Goal: Information Seeking & Learning: Check status

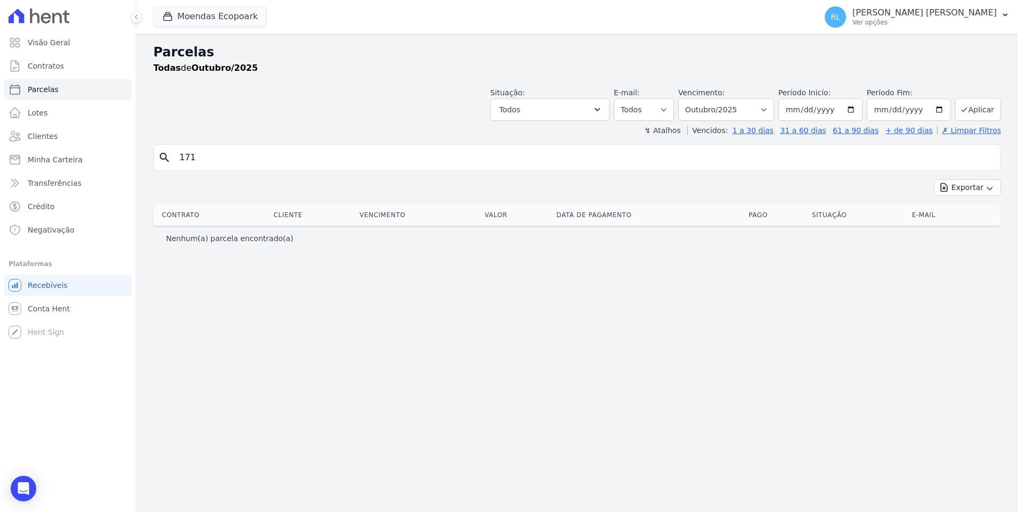
select select
click at [72, 88] on link "Parcelas" at bounding box center [67, 89] width 127 height 21
select select
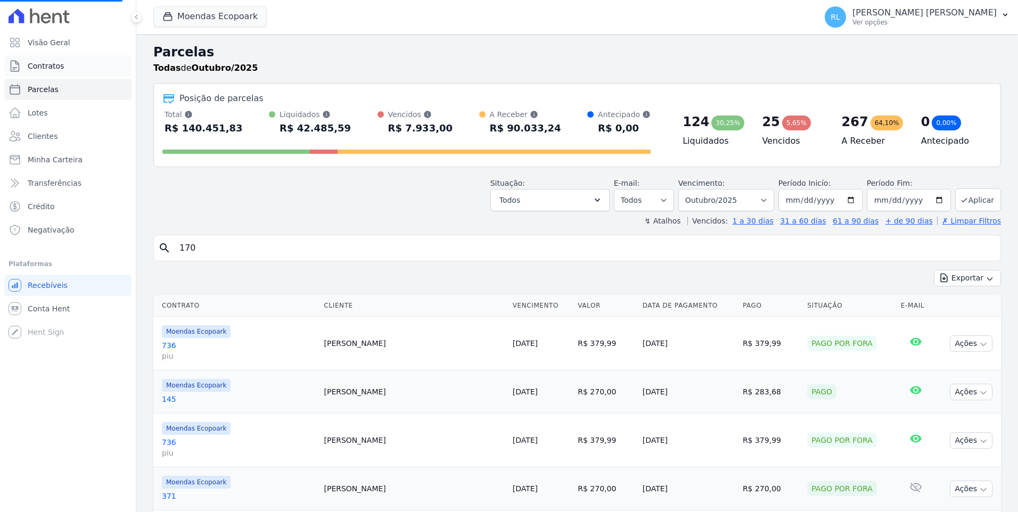
select select
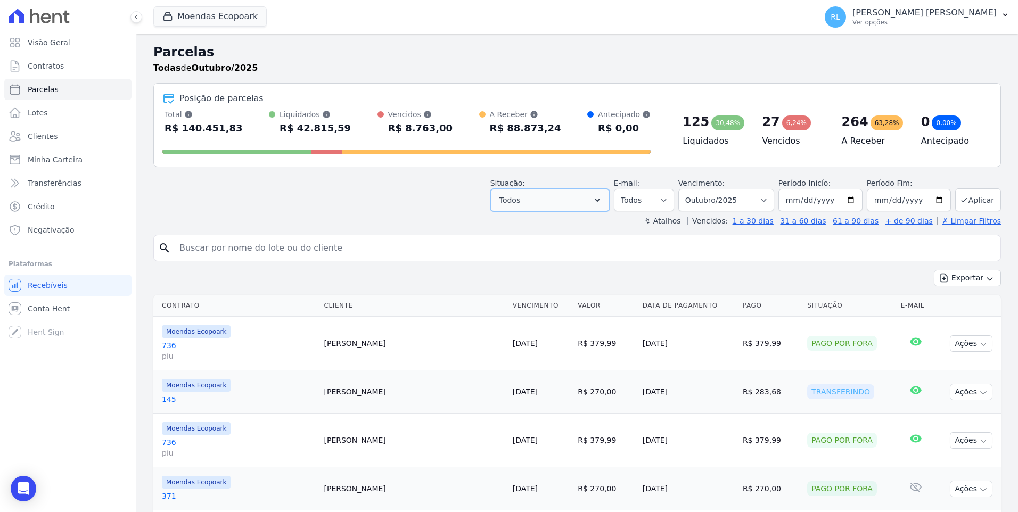
click at [610, 208] on button "Todos" at bounding box center [549, 200] width 119 height 22
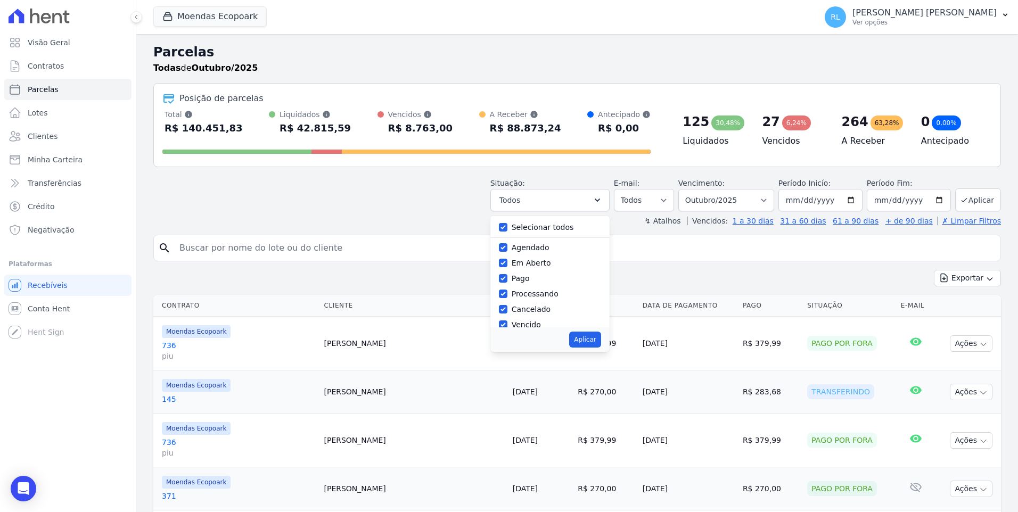
click at [527, 233] on div "Selecionar todos" at bounding box center [543, 227] width 62 height 11
click at [529, 226] on label "Selecionar todos" at bounding box center [543, 227] width 62 height 9
click at [507, 226] on input "Selecionar todos" at bounding box center [503, 227] width 9 height 9
checkbox input "false"
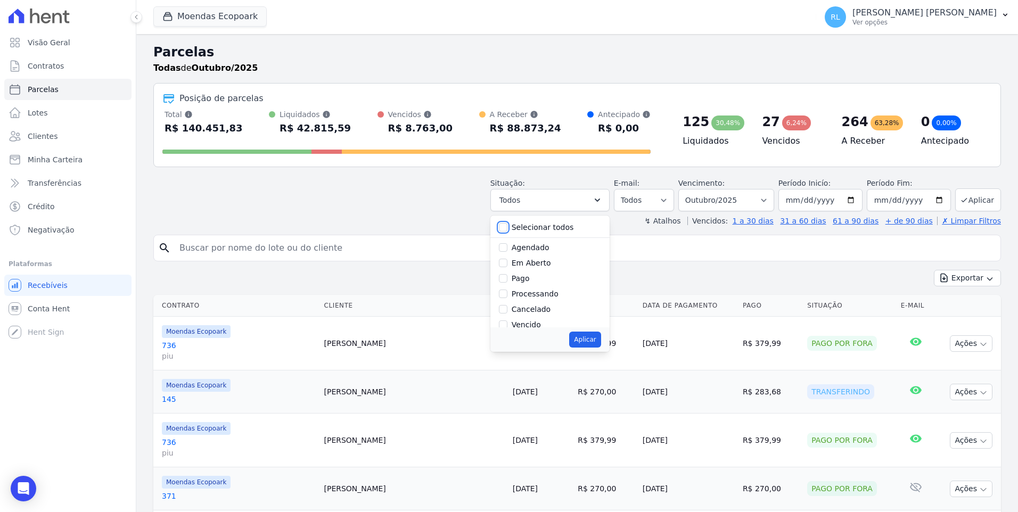
checkbox input "false"
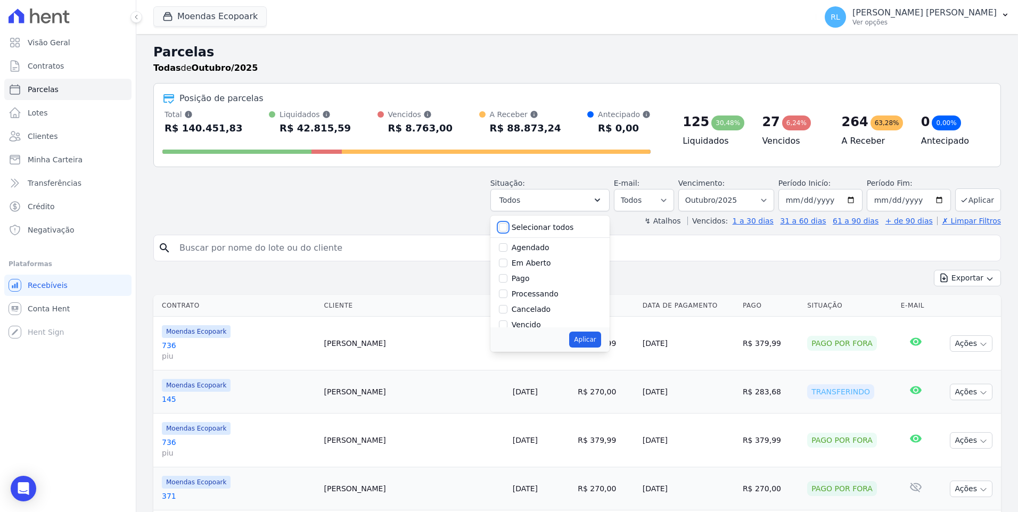
checkbox input "false"
click at [507, 326] on input "Vencido" at bounding box center [503, 325] width 9 height 9
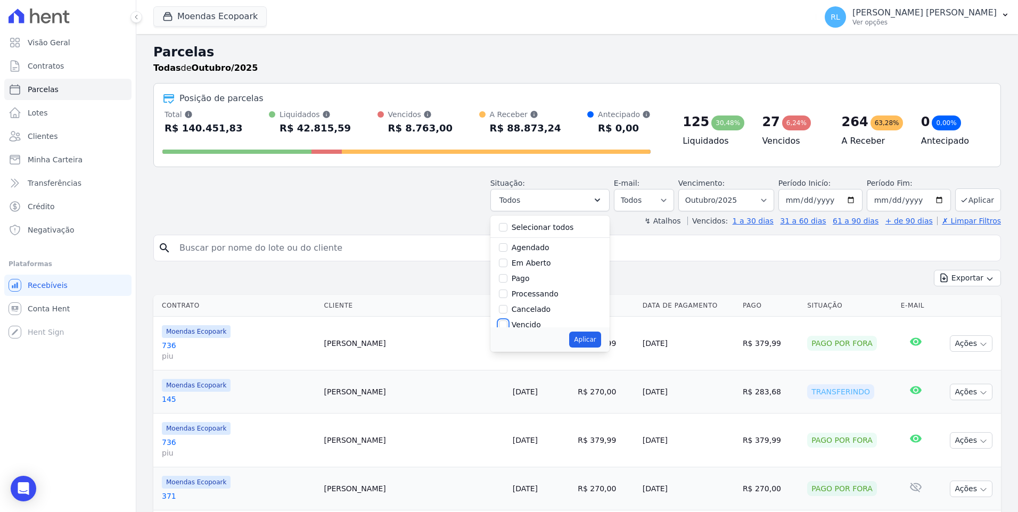
checkbox input "true"
click at [601, 343] on button "Aplicar" at bounding box center [584, 340] width 31 height 16
select select "overdue"
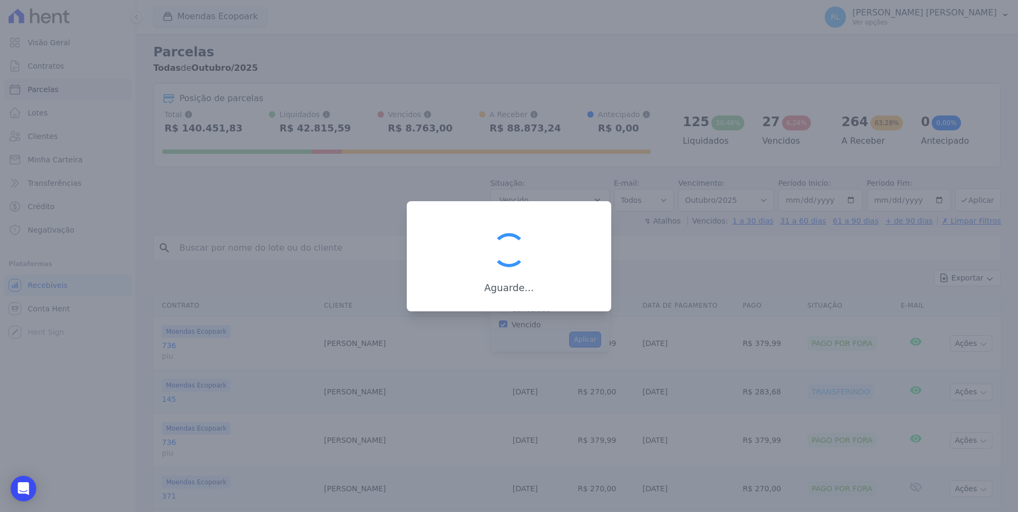
scroll to position [19, 0]
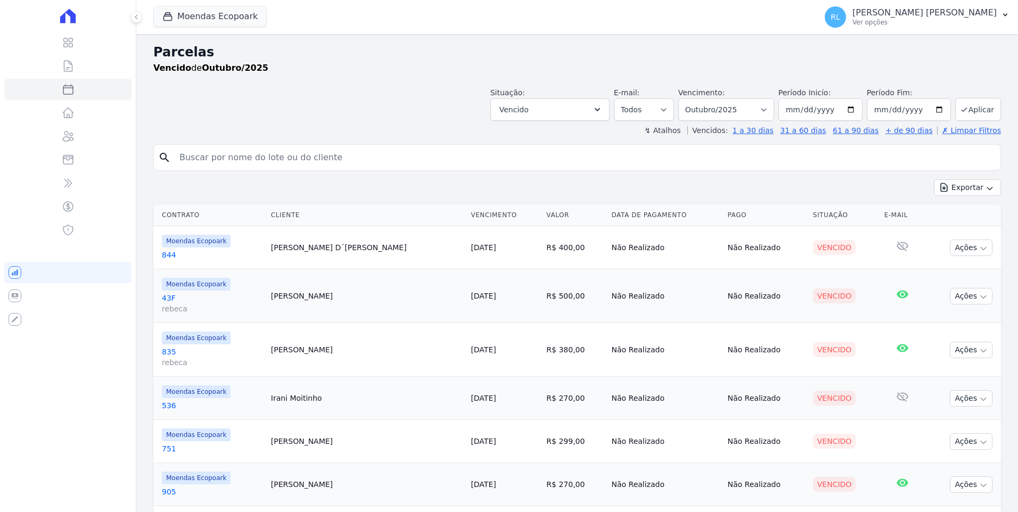
select select
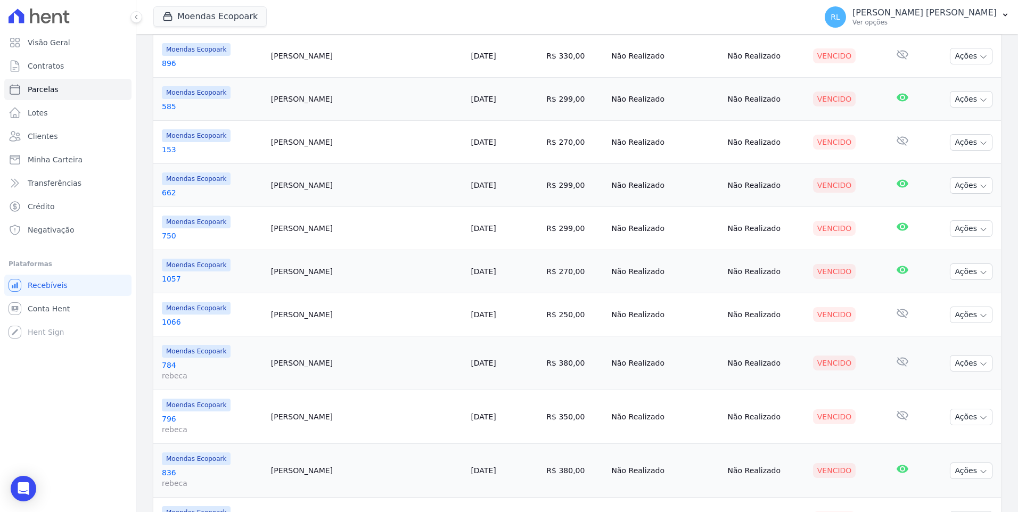
scroll to position [892, 0]
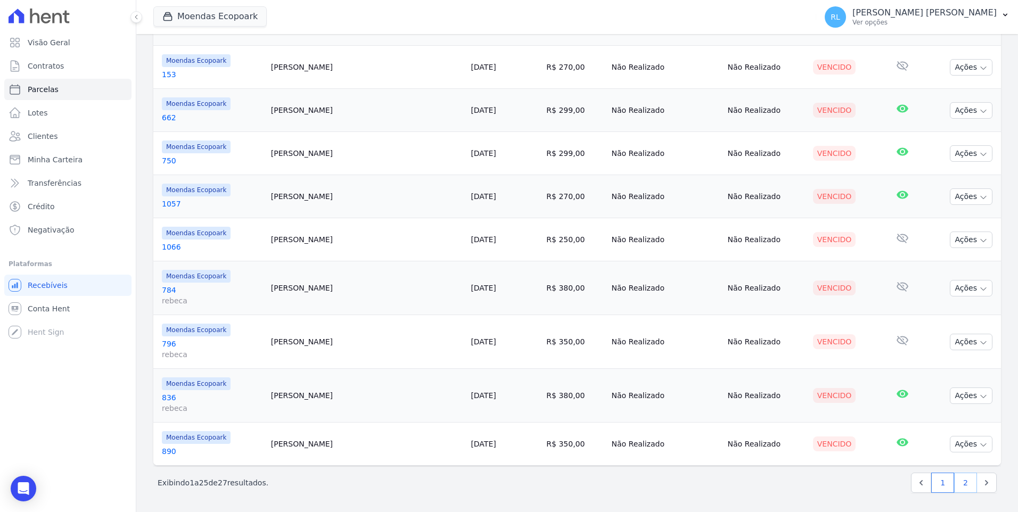
click at [954, 481] on link "2" at bounding box center [965, 483] width 23 height 20
select select
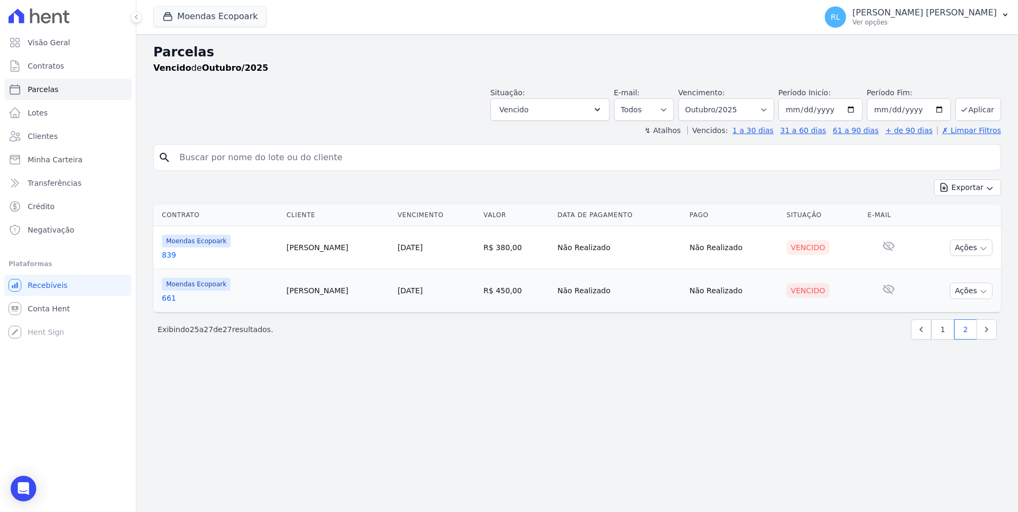
click at [194, 152] on input "search" at bounding box center [584, 157] width 823 height 21
type input "797"
select select
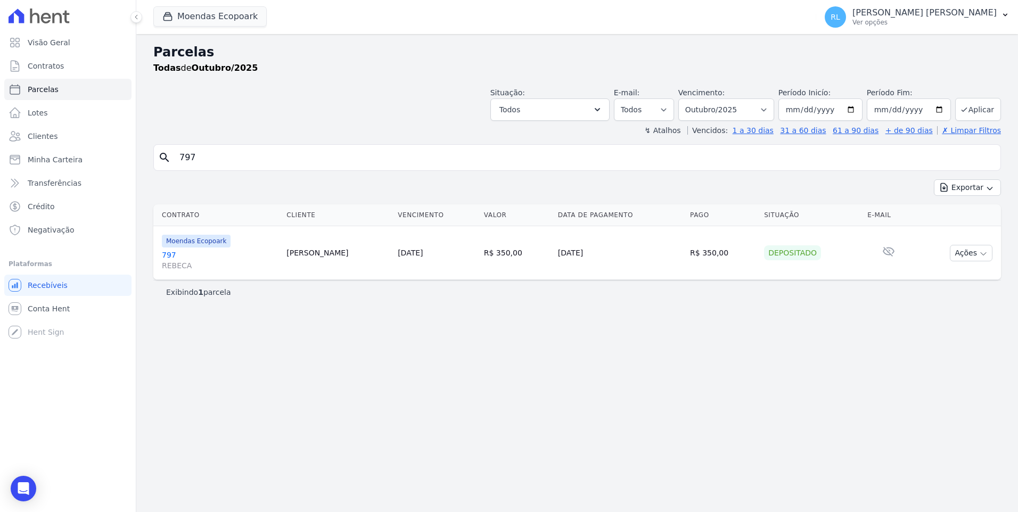
click at [209, 159] on input "797" at bounding box center [584, 157] width 823 height 21
type input "796"
select select
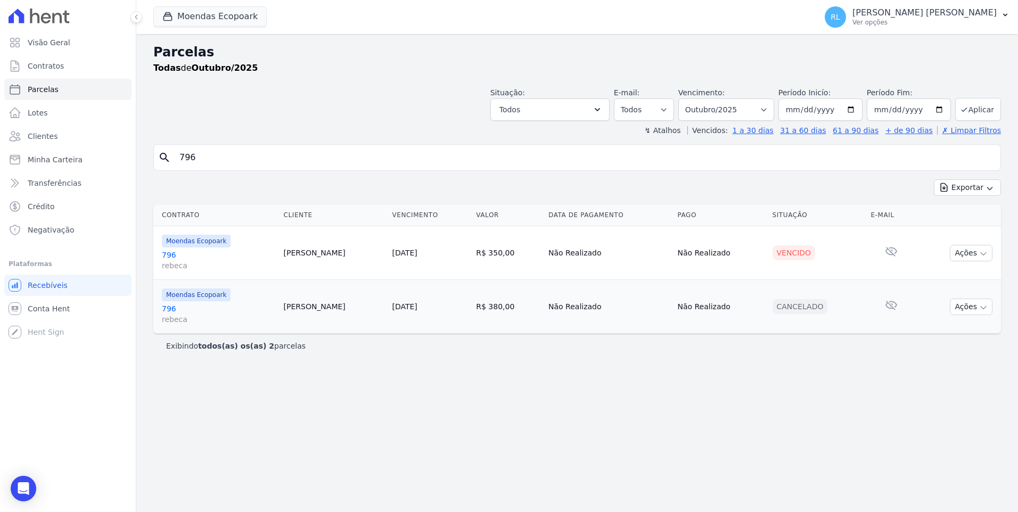
click at [170, 259] on link "796 rebeca" at bounding box center [218, 260] width 113 height 21
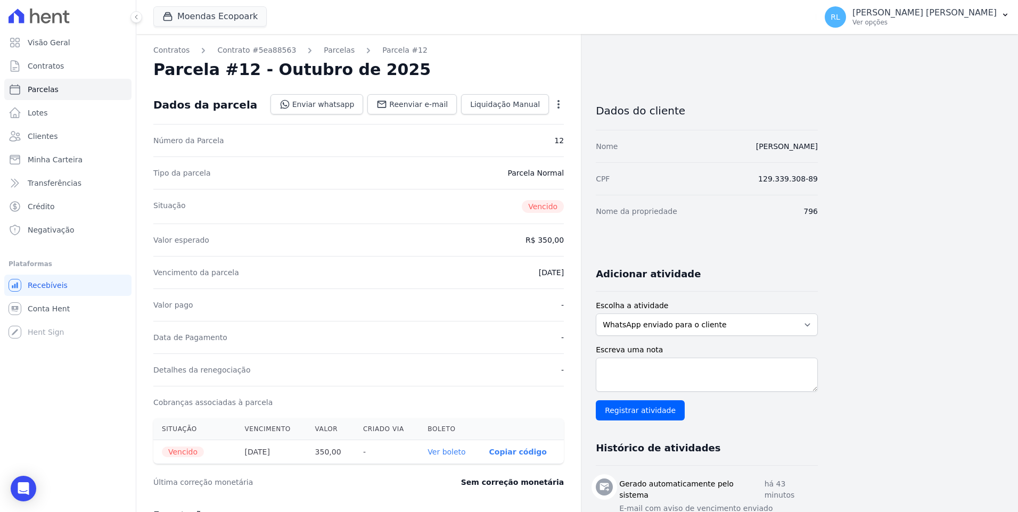
click at [446, 452] on link "Ver boleto" at bounding box center [447, 452] width 38 height 9
click at [55, 88] on link "Parcelas" at bounding box center [67, 89] width 127 height 21
select select
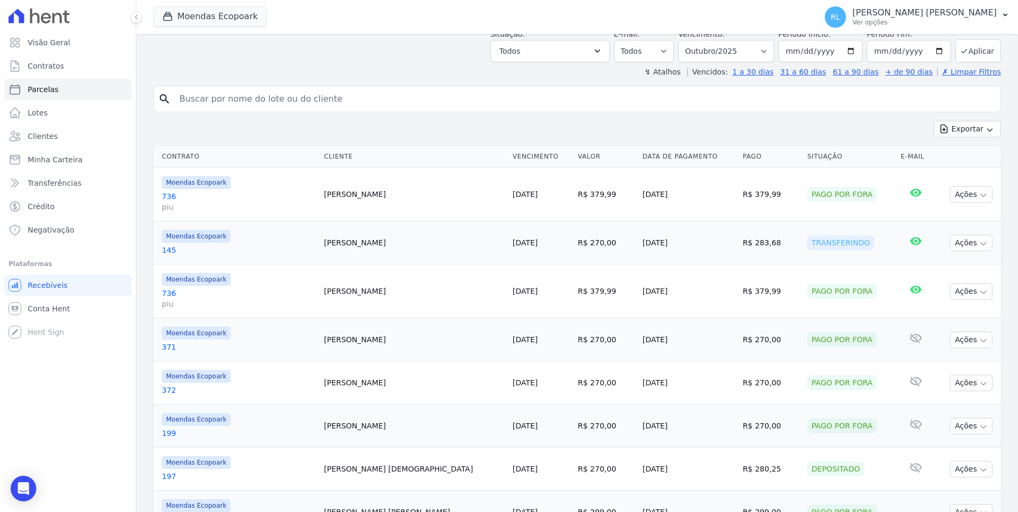
scroll to position [160, 0]
